Goal: Information Seeking & Learning: Learn about a topic

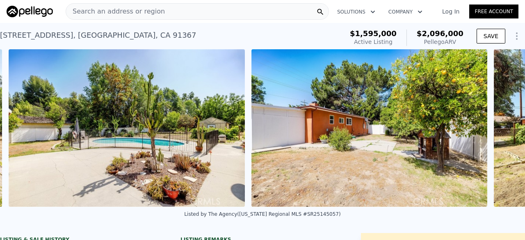
scroll to position [0, 5997]
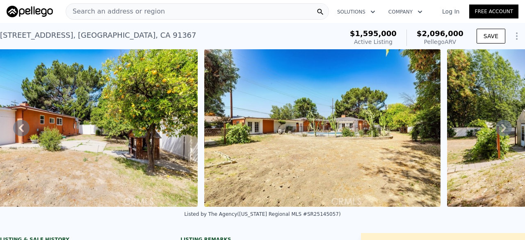
click at [403, 214] on div "Listed by The Agency ([US_STATE] Regional MLS #SR25145057)" at bounding box center [262, 217] width 525 height 20
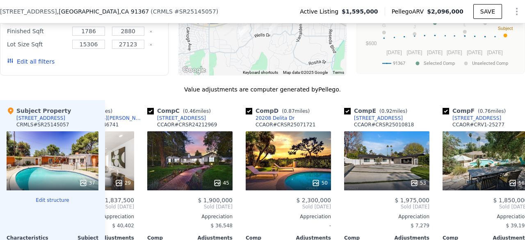
scroll to position [771, 0]
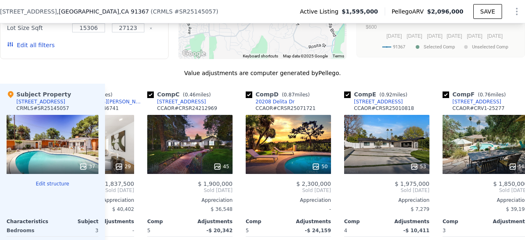
click at [130, 222] on div "Comp Adjustments" at bounding box center [91, 220] width 85 height 10
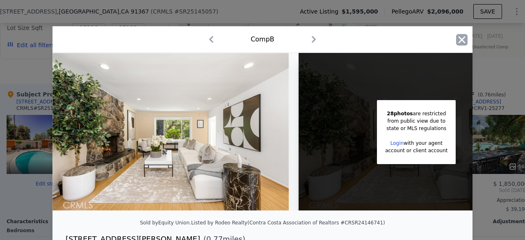
click at [460, 39] on icon "button" at bounding box center [461, 39] width 11 height 11
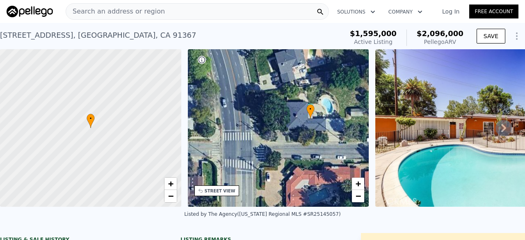
drag, startPoint x: 228, startPoint y: 161, endPoint x: 260, endPoint y: 152, distance: 33.4
click at [260, 152] on div "• + −" at bounding box center [278, 127] width 181 height 157
click at [150, 14] on span "Search an address or region" at bounding box center [115, 12] width 99 height 10
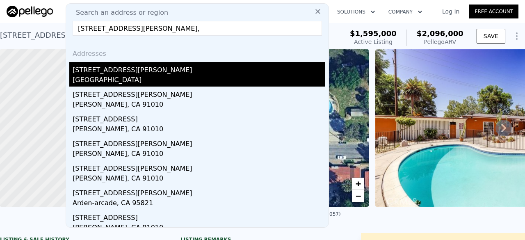
type input "[STREET_ADDRESS][PERSON_NAME],"
click at [135, 71] on div "[STREET_ADDRESS][PERSON_NAME]" at bounding box center [199, 68] width 253 height 13
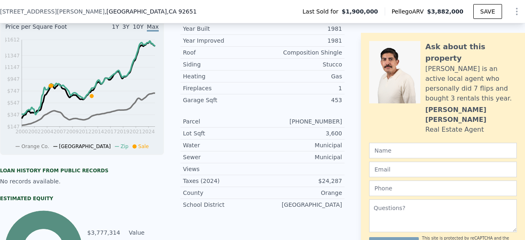
scroll to position [354, 0]
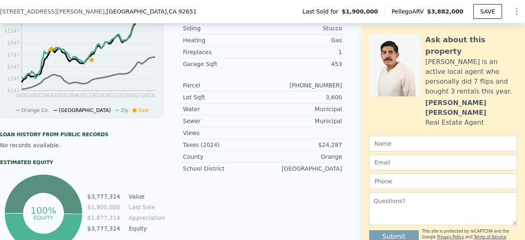
drag, startPoint x: 296, startPoint y: 157, endPoint x: 222, endPoint y: 211, distance: 91.6
click at [222, 211] on div "Listing Remarks (Historical) Property details Finished Sqft 2,868 Bedrooms 3 Ba…" at bounding box center [262, 65] width 164 height 379
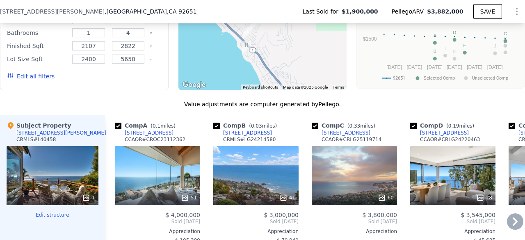
scroll to position [825, 0]
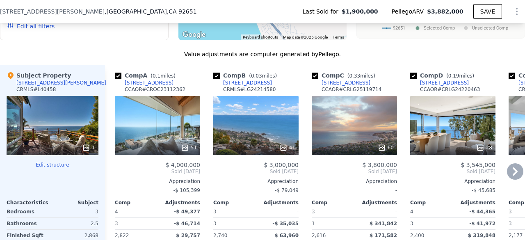
click at [247, 125] on div "41" at bounding box center [255, 125] width 85 height 59
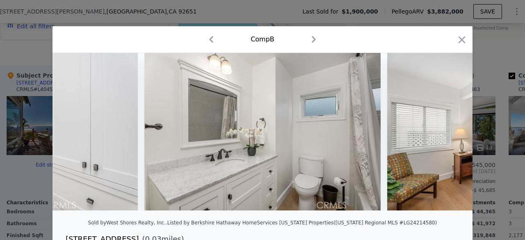
scroll to position [0, 8368]
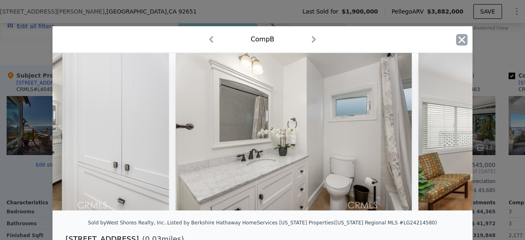
click at [456, 39] on icon "button" at bounding box center [461, 39] width 11 height 11
